Goal: Information Seeking & Learning: Learn about a topic

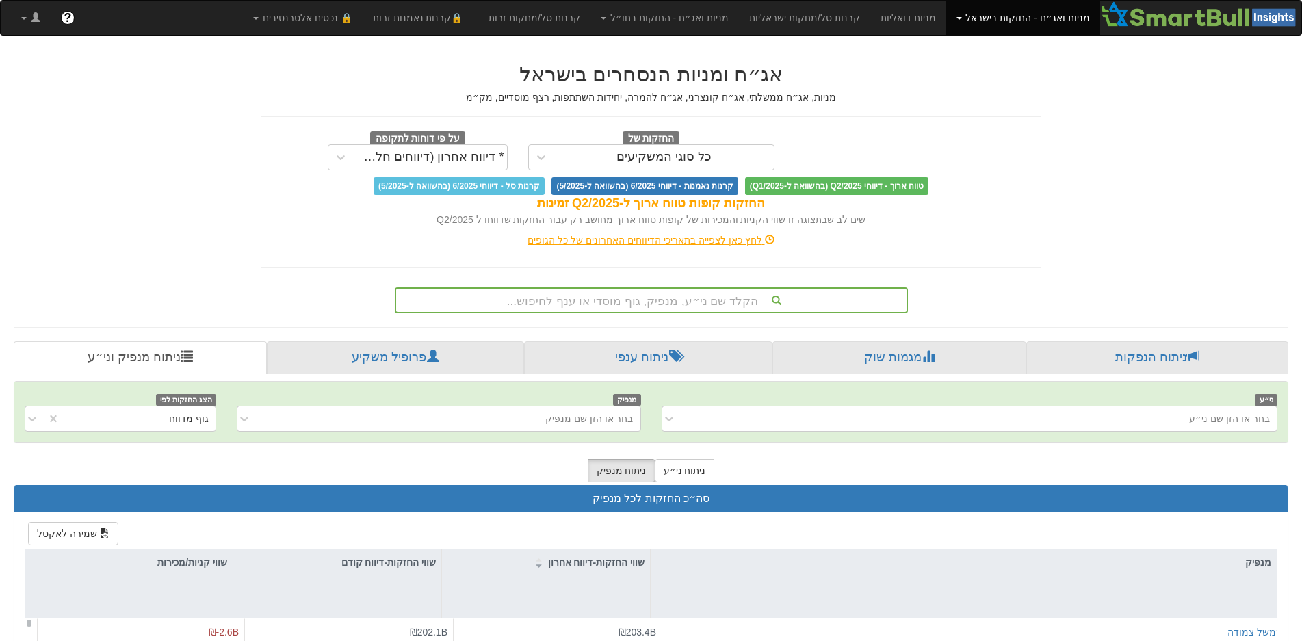
click at [725, 301] on div "הקלד שם ני״ע, מנפיק, גוף מוסדי או ענף לחיפוש..." at bounding box center [651, 300] width 513 height 26
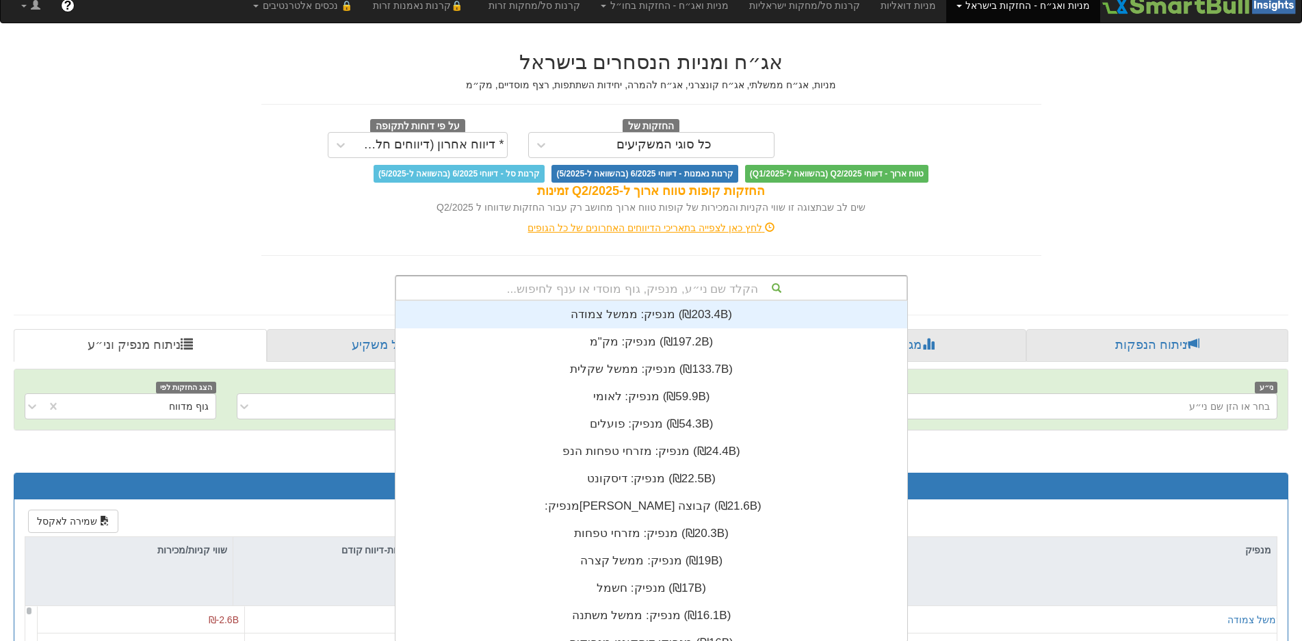
scroll to position [341, 0]
type input "V"
type input "B"
type input "V"
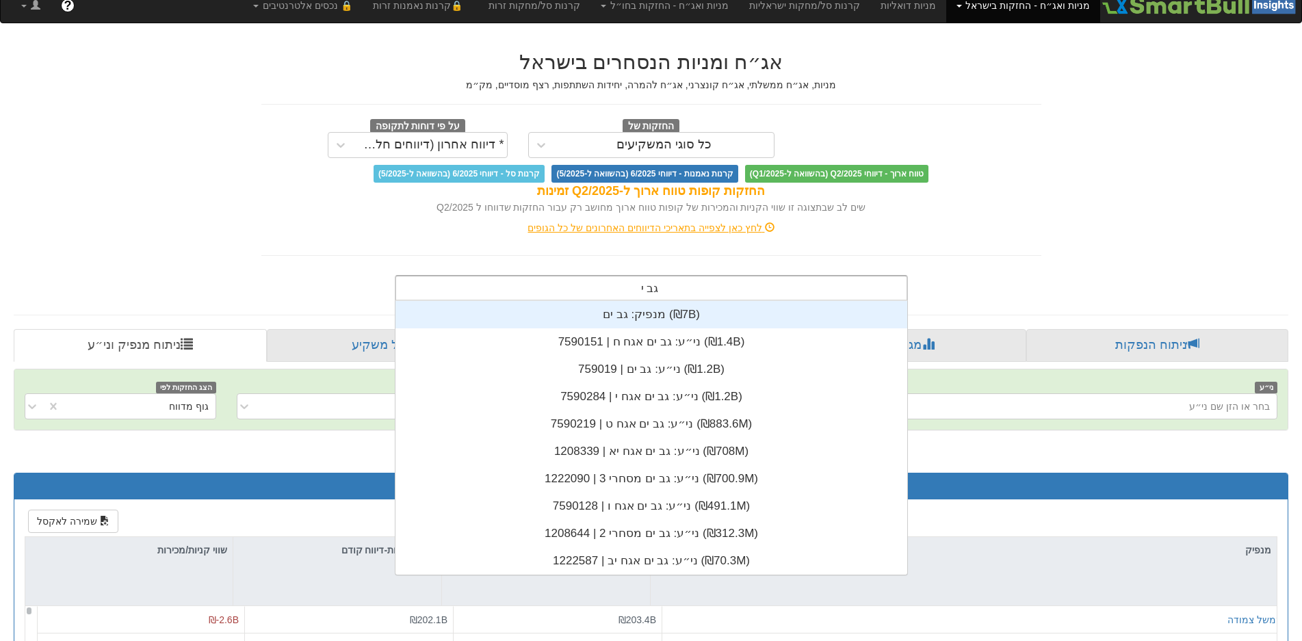
scroll to position [274, 0]
type input "גב ים"
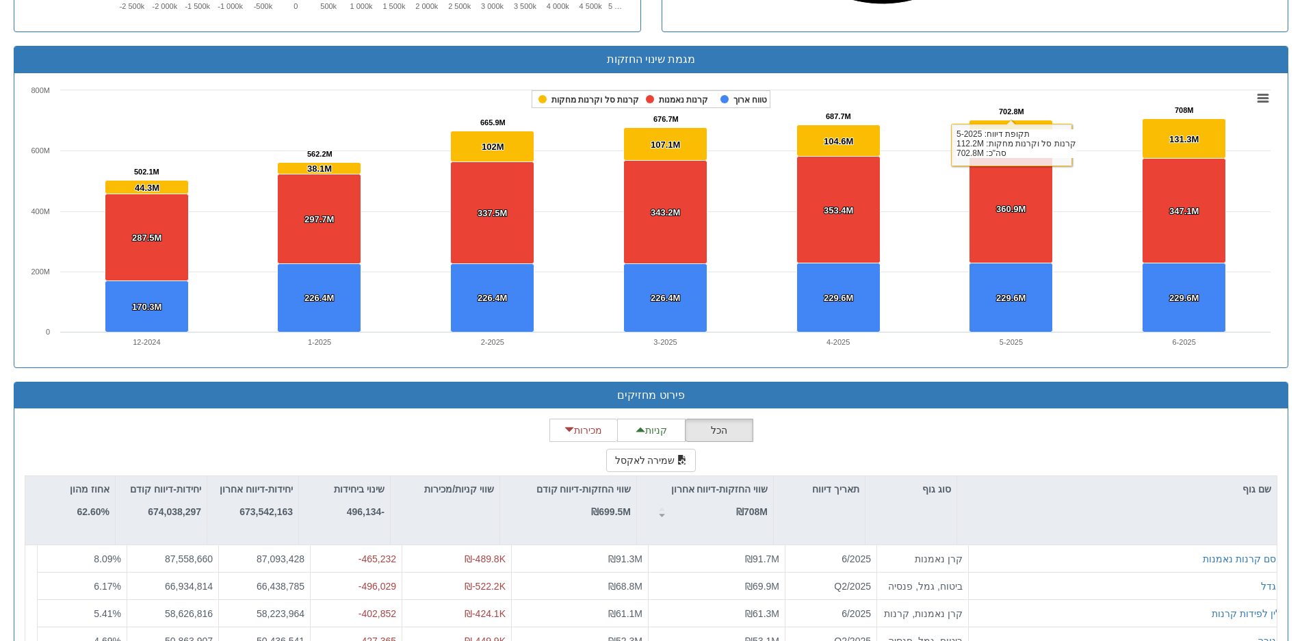
scroll to position [1231, 0]
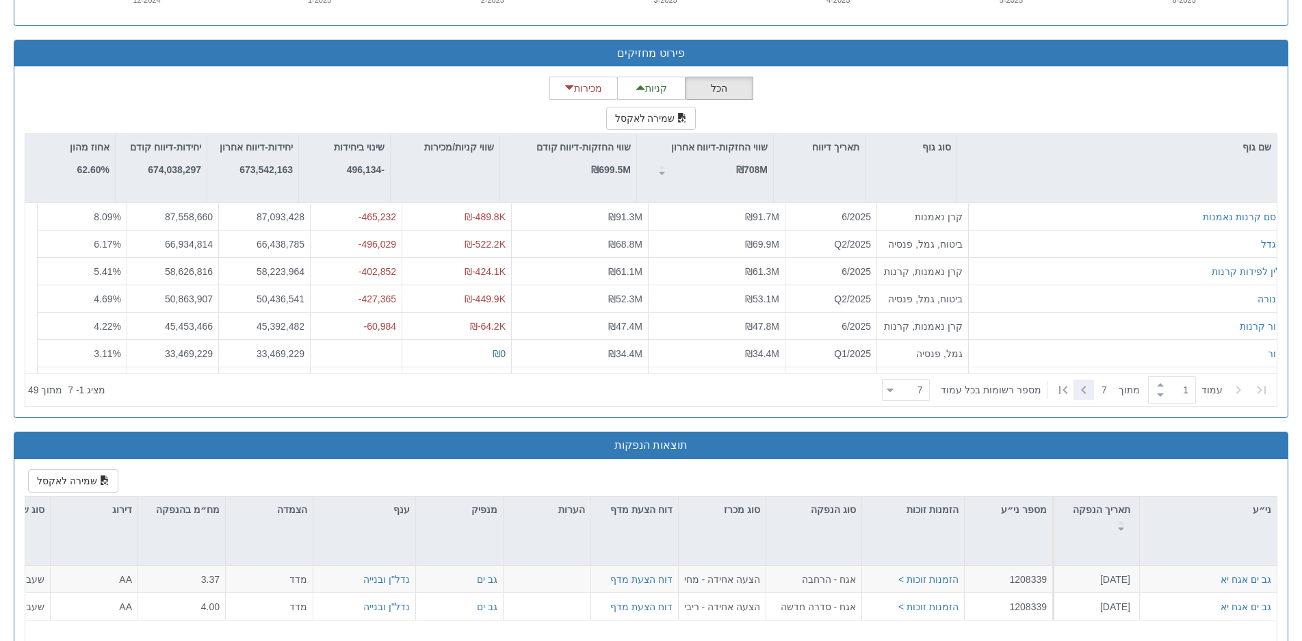
click at [1080, 382] on icon at bounding box center [1083, 390] width 16 height 16
click at [1236, 389] on icon at bounding box center [1238, 390] width 16 height 16
type input "1"
